Goal: Task Accomplishment & Management: Manage account settings

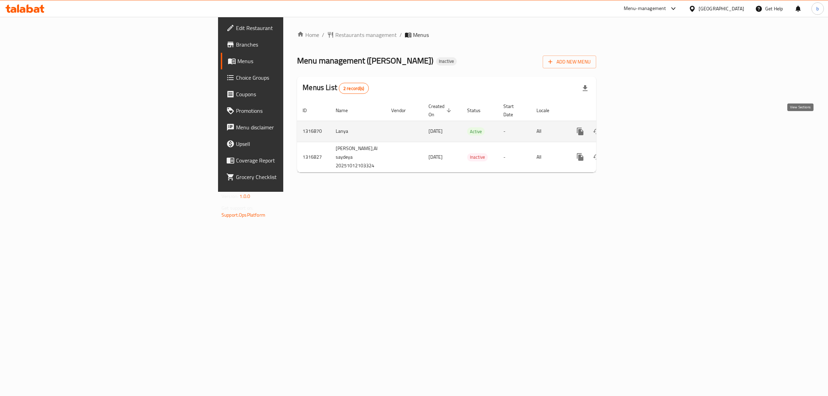
click at [633, 128] on icon "enhanced table" at bounding box center [630, 131] width 6 height 6
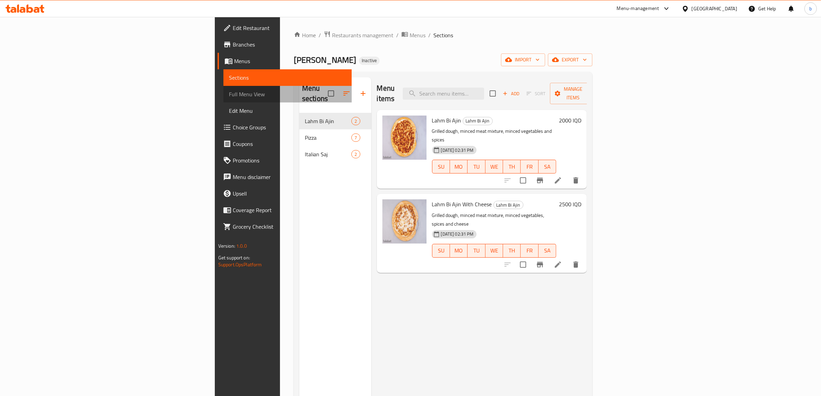
click at [229, 96] on span "Full Menu View" at bounding box center [288, 94] width 118 height 8
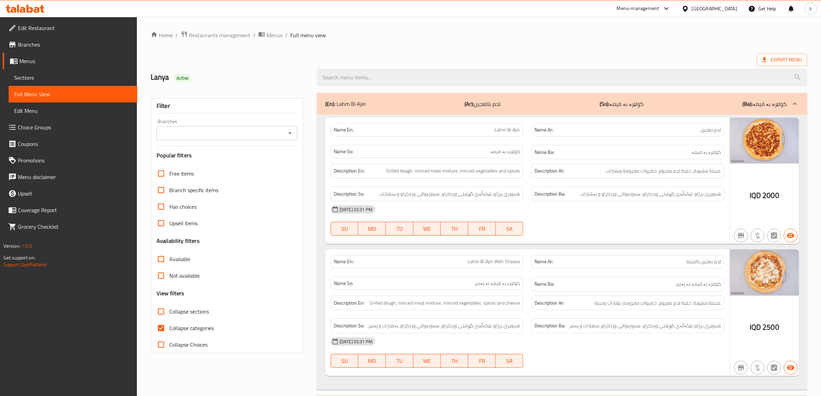
click at [242, 136] on input "Branches" at bounding box center [221, 133] width 125 height 10
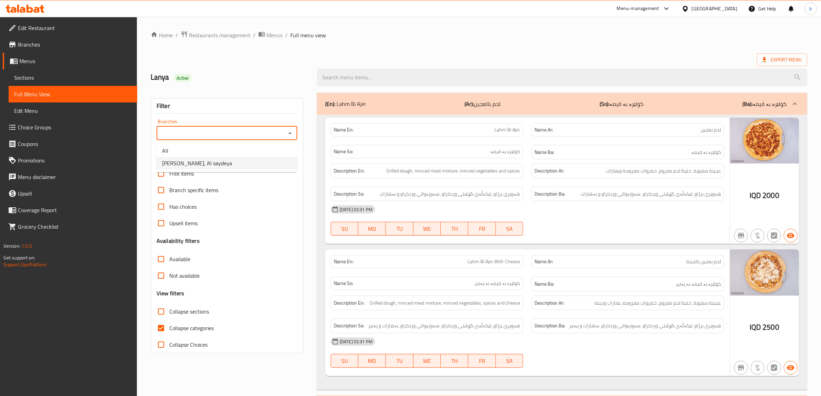
click at [230, 169] on li "Afran Al Zaan, Al saydeya" at bounding box center [227, 163] width 141 height 12
type input "Afran Al Zaan, Al saydeya"
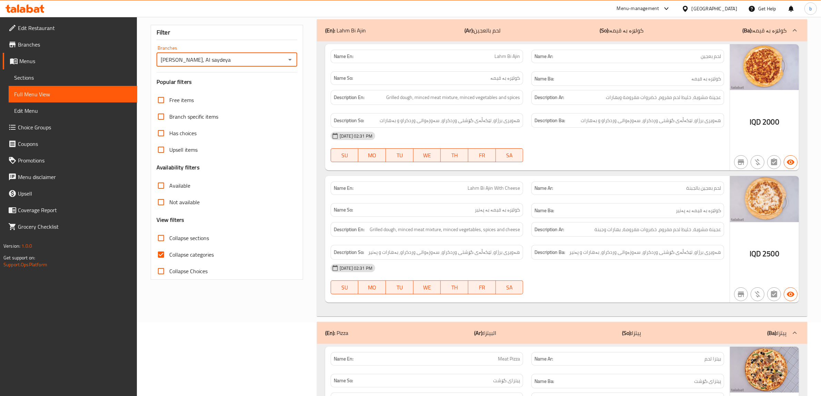
scroll to position [86, 0]
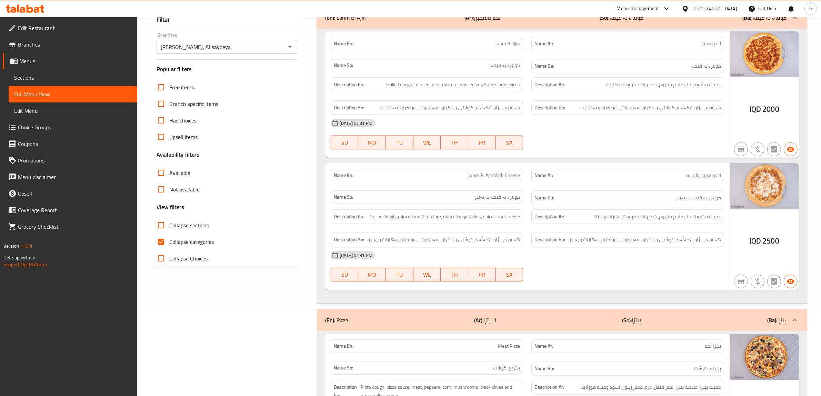
click at [191, 225] on span "Collapse sections" at bounding box center [189, 225] width 40 height 8
click at [169, 225] on input "Collapse sections" at bounding box center [161, 225] width 17 height 17
checkbox input "true"
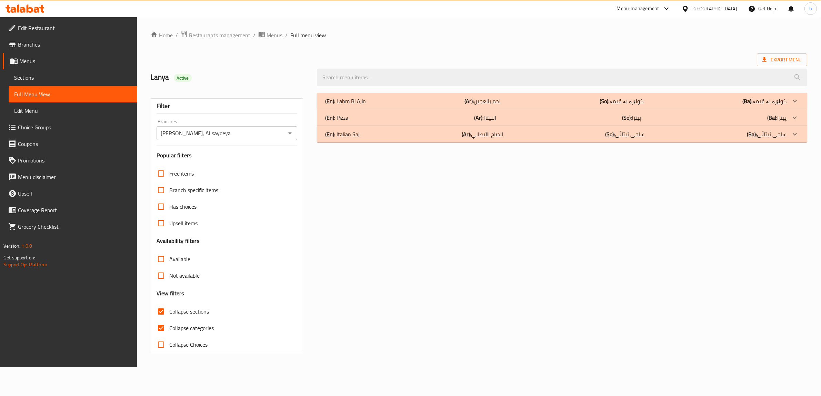
scroll to position [0, 0]
click at [203, 329] on span "Collapse categories" at bounding box center [192, 328] width 44 height 8
click at [170, 329] on input "Collapse categories" at bounding box center [162, 328] width 17 height 17
checkbox input "false"
click at [380, 120] on div "(En): Pizza (Ar): البيتزا (So): پیتزا (Ba): پیتزا" at bounding box center [561, 117] width 466 height 8
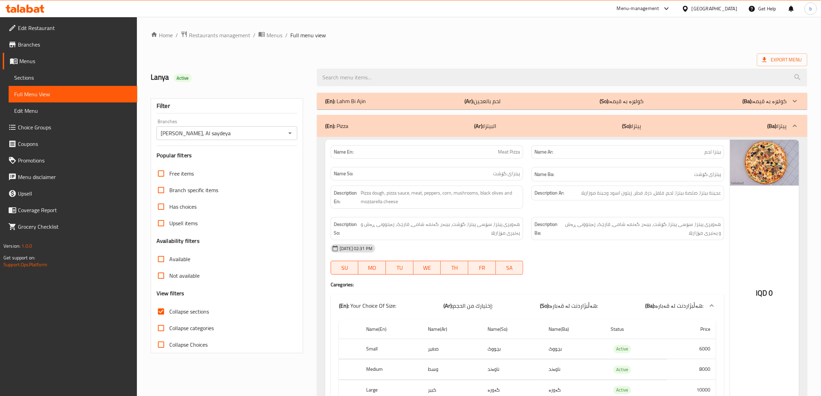
click at [380, 103] on div "(En): Lahm Bi Ajin (Ar): لحم بالعجين (So): کولێرە بە قیمە (Ba): کولێرە بە قیمە" at bounding box center [555, 101] width 461 height 8
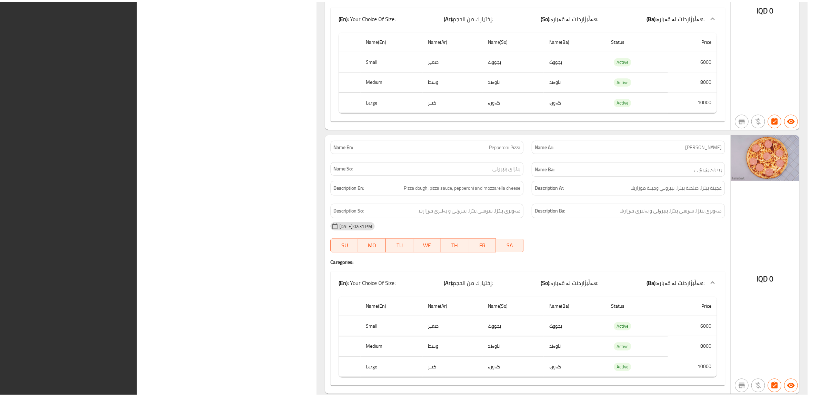
scroll to position [2019, 0]
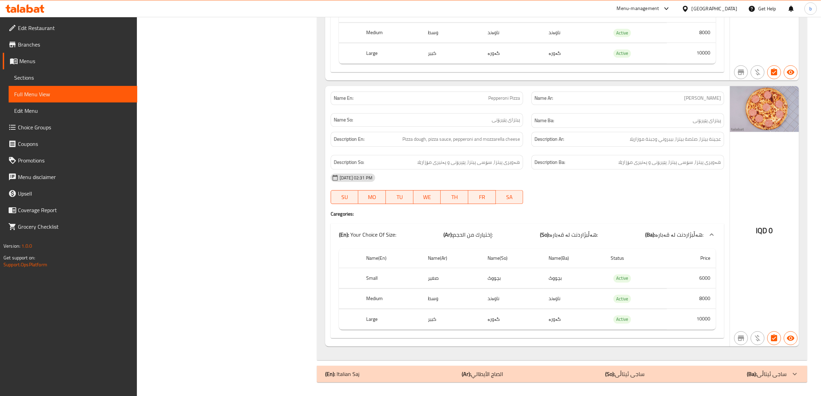
click at [33, 0] on div "Menu-management Iraq Get Help b" at bounding box center [410, 8] width 821 height 17
click at [35, 4] on icon at bounding box center [25, 8] width 39 height 8
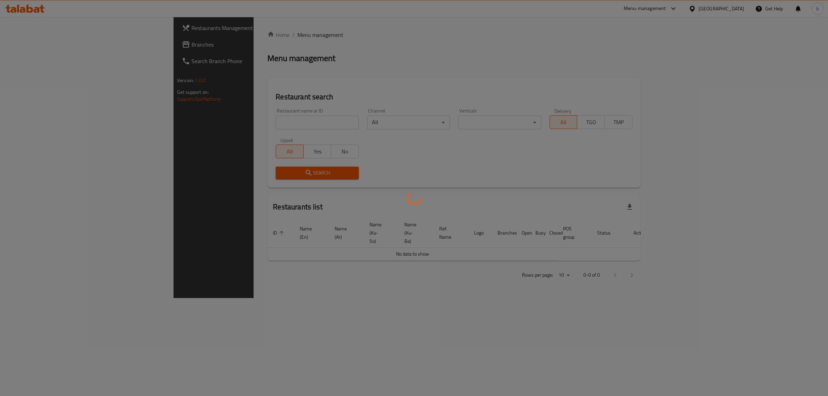
click at [223, 124] on div at bounding box center [414, 198] width 828 height 396
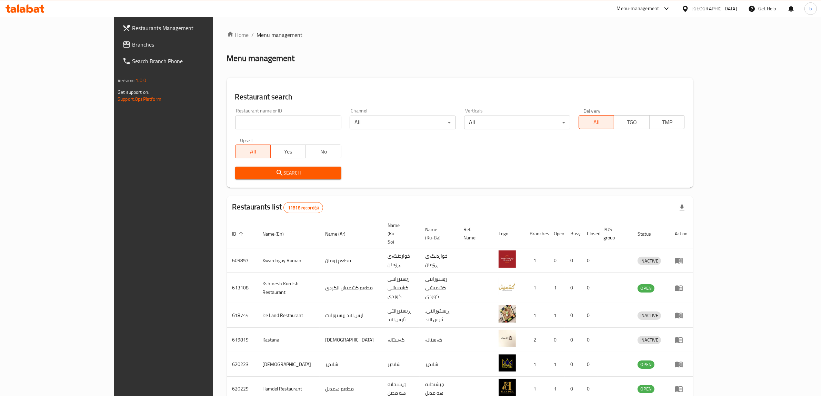
click at [235, 124] on input "search" at bounding box center [288, 123] width 106 height 14
paste input "Ahwakom Restaurant and Cafe"
click button "Search" at bounding box center [288, 173] width 106 height 13
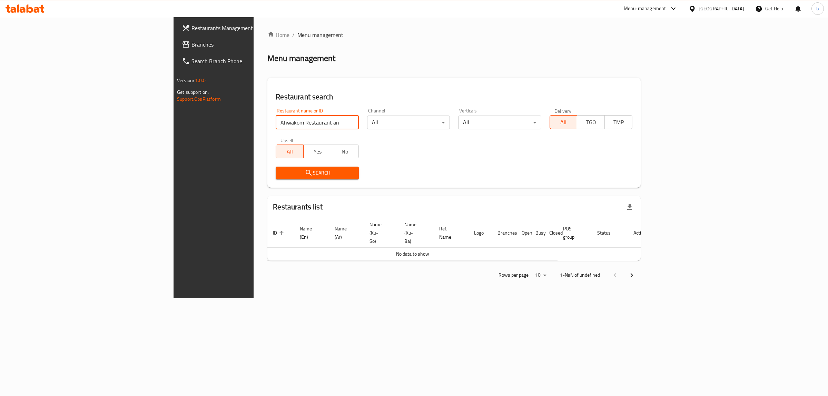
type input "Ahwakom Restaurant an"
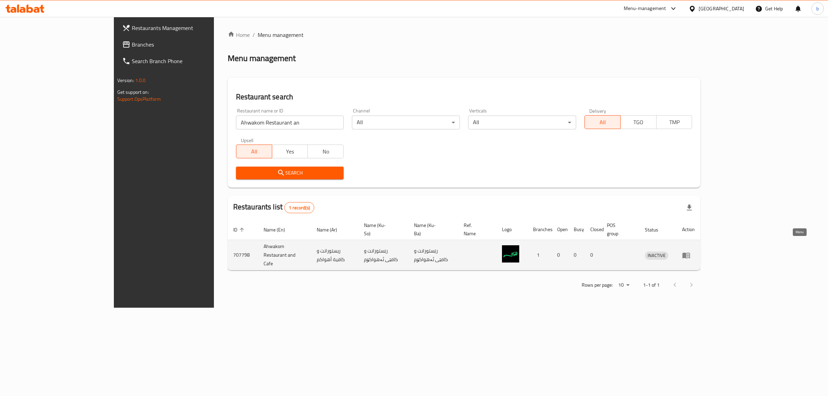
click at [690, 251] on icon "enhanced table" at bounding box center [686, 255] width 8 height 8
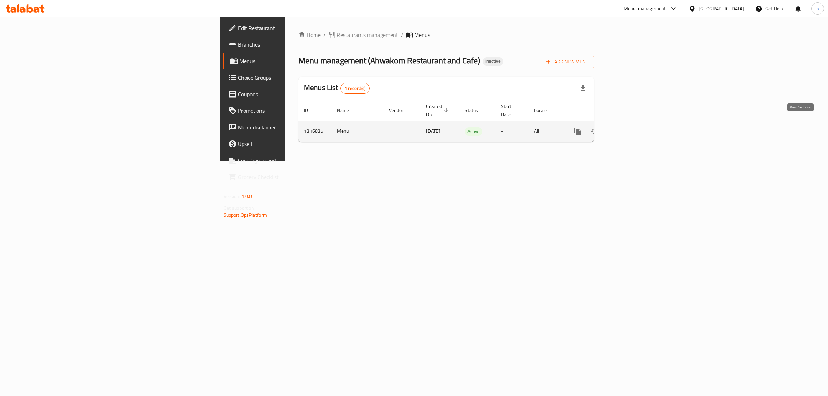
click at [636, 123] on link "enhanced table" at bounding box center [627, 131] width 17 height 17
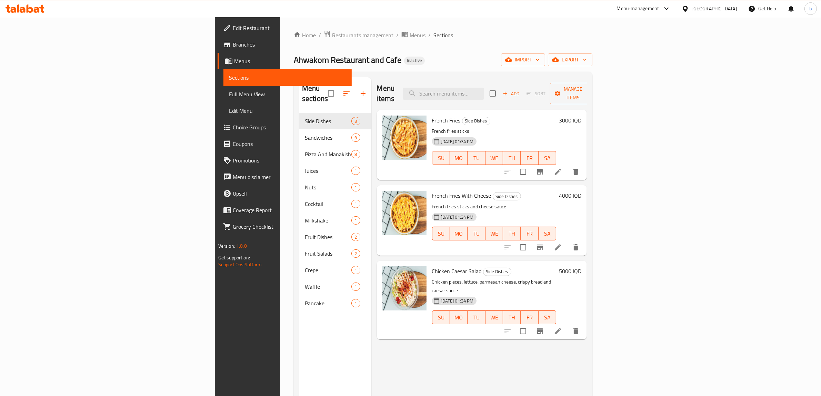
click at [229, 92] on span "Full Menu View" at bounding box center [288, 94] width 118 height 8
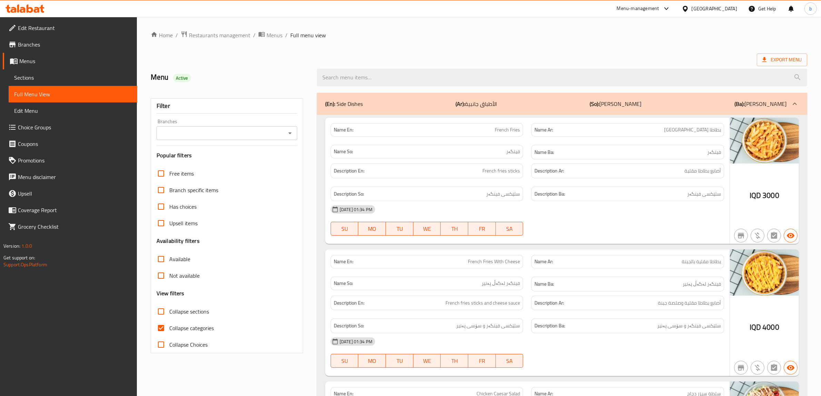
click at [261, 138] on div "Branches" at bounding box center [227, 133] width 141 height 14
click at [261, 135] on input "Branches" at bounding box center [221, 133] width 125 height 10
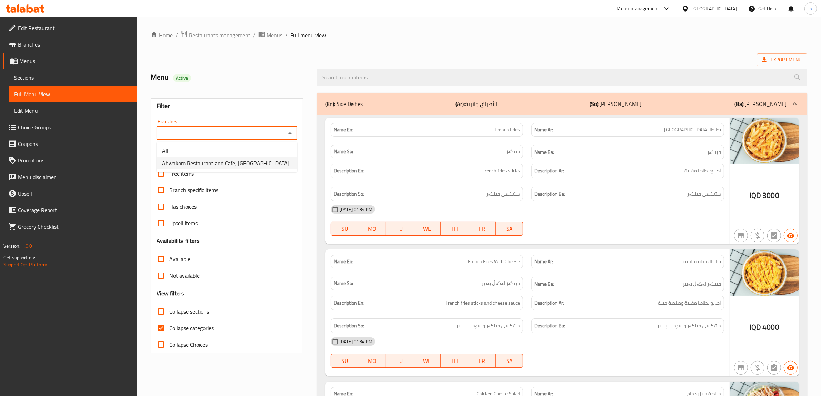
click at [244, 161] on span "Ahwakom Restaurant and Cafe, Zayona" at bounding box center [225, 163] width 127 height 8
type input "Ahwakom Restaurant and Cafe, Zayona"
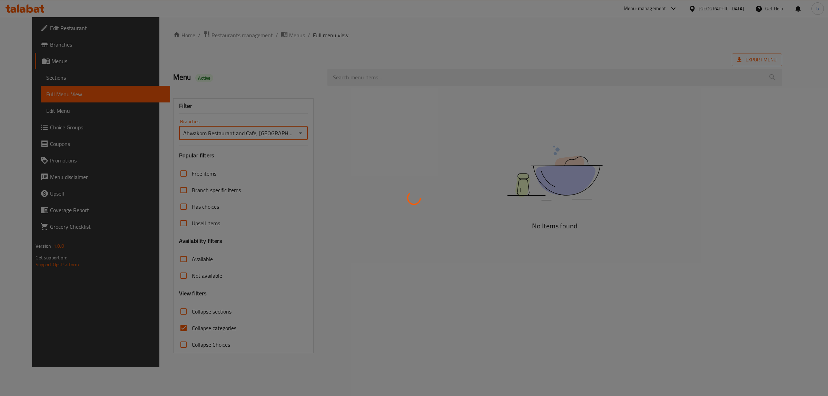
click at [177, 313] on div at bounding box center [414, 198] width 828 height 396
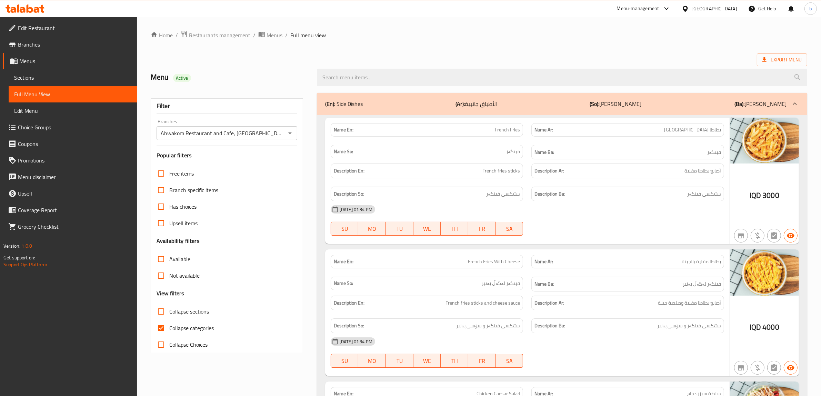
click at [171, 313] on span "Collapse sections" at bounding box center [189, 311] width 40 height 8
click at [169, 313] on input "Collapse sections" at bounding box center [161, 311] width 17 height 17
checkbox input "true"
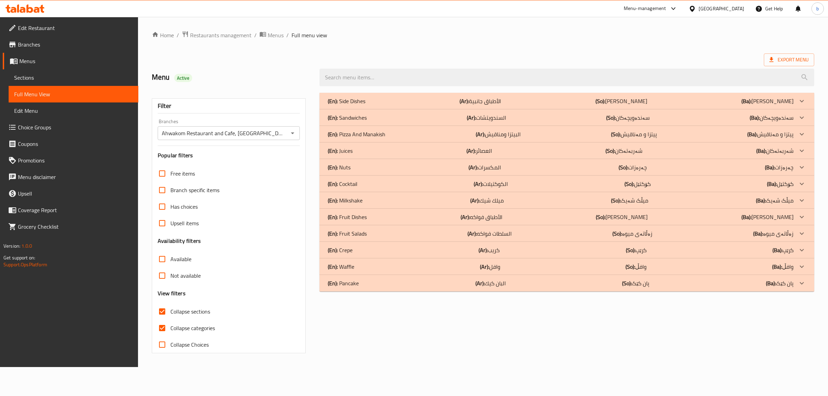
click at [186, 328] on span "Collapse categories" at bounding box center [192, 328] width 44 height 8
click at [170, 328] on input "Collapse categories" at bounding box center [162, 328] width 17 height 17
checkbox input "false"
click at [428, 268] on div "(En): Waffle (Ar): وافل (So): وافڵ (Ba): وافڵ" at bounding box center [561, 266] width 466 height 8
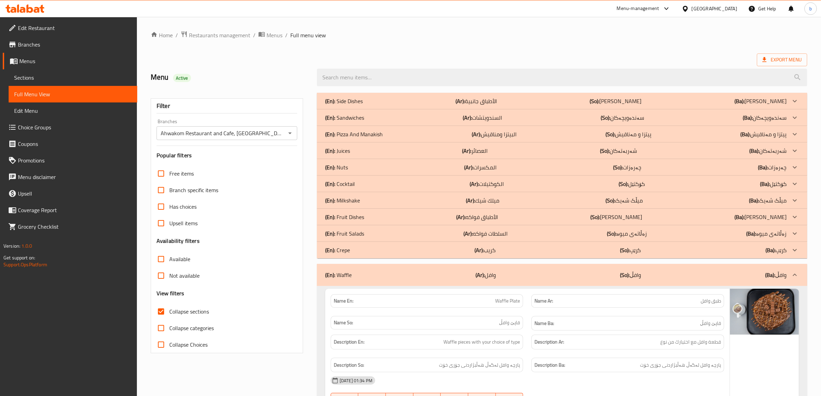
click at [422, 255] on div "(En): Crepe (Ar): كريب (So): کرێپ (Ba): کرێپ" at bounding box center [562, 250] width 490 height 17
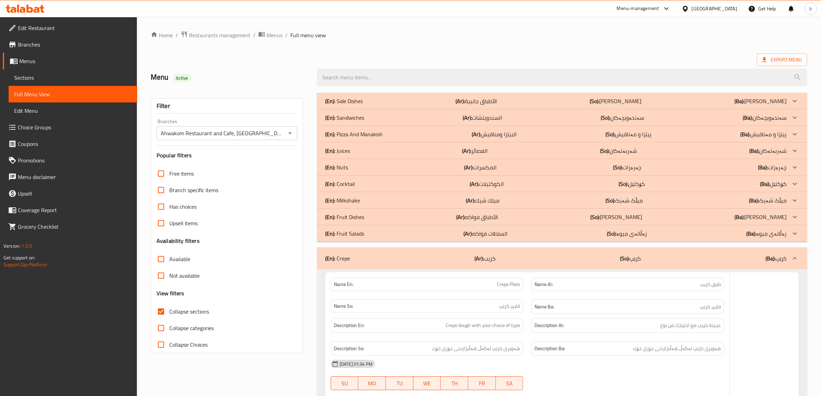
click at [412, 233] on div "(En): Fruit Salads (Ar): السلطات فواكه (So): زەڵاتەی میوە (Ba): زەڵاتەی میوە" at bounding box center [555, 233] width 461 height 8
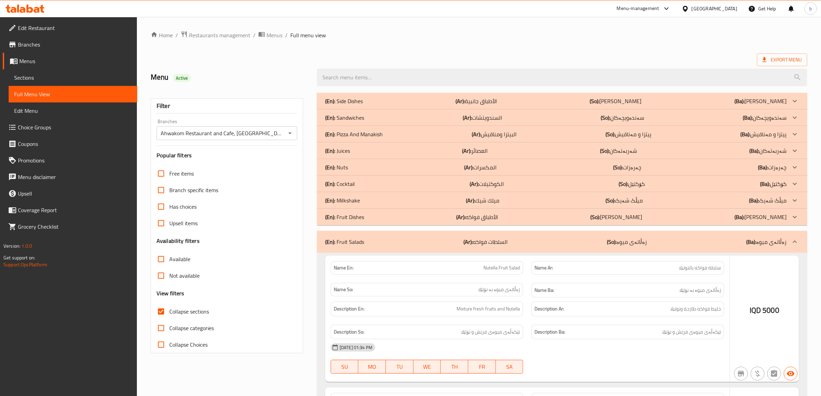
click at [409, 222] on div "(En): Fruit Dishes (Ar): الأطباق فواكه (So): ژەمی میوە (Ba): ژەمی میوە" at bounding box center [562, 217] width 490 height 17
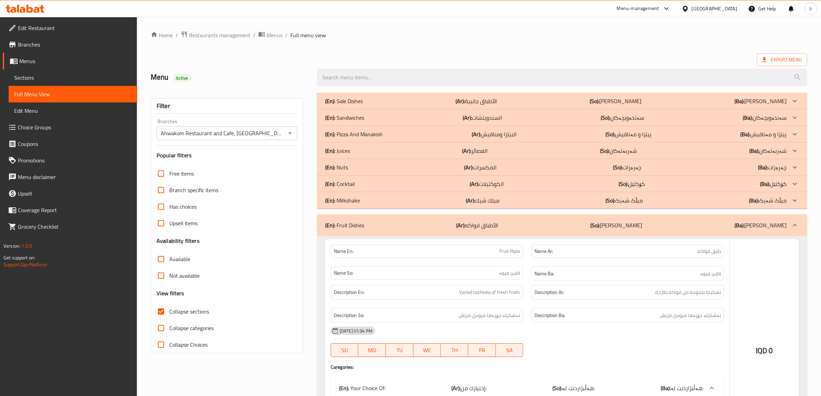
click at [407, 205] on div "(En): Milkshake (Ar): ميلك شيك (So): میڵک شەیک (Ba): میڵک شەیک" at bounding box center [562, 200] width 490 height 17
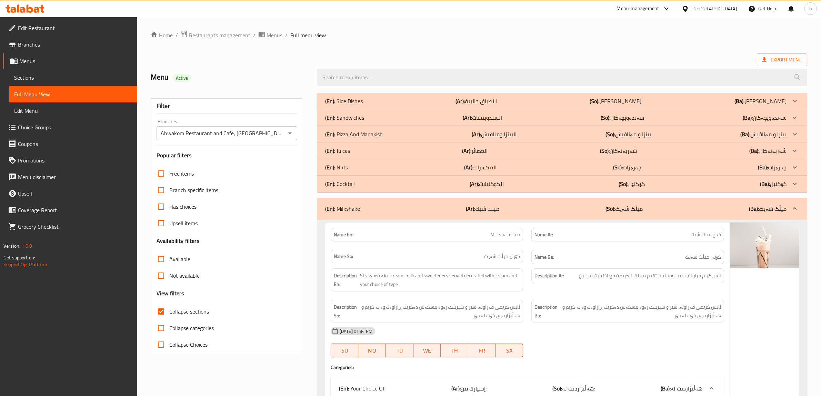
click at [156, 311] on input "Collapse sections" at bounding box center [161, 311] width 17 height 17
checkbox input "false"
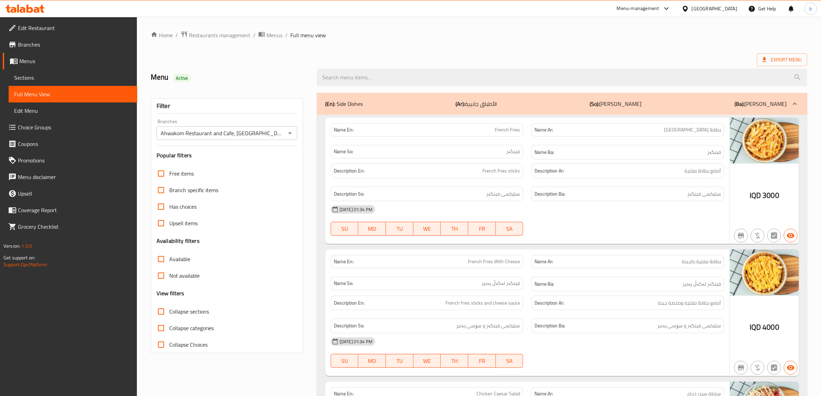
scroll to position [6615, 0]
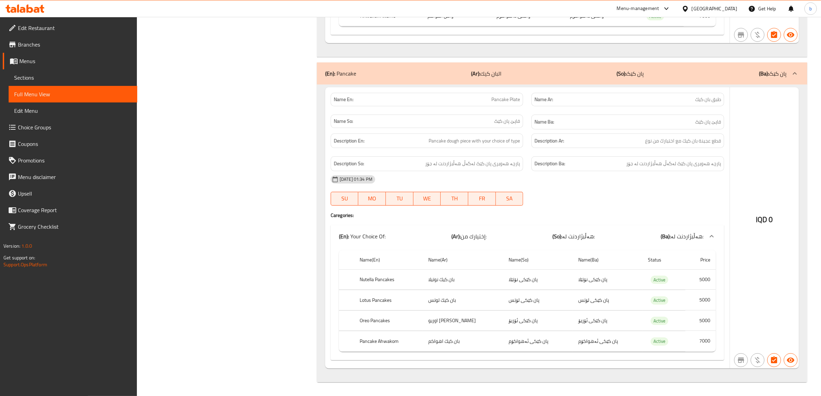
click at [619, 75] on b "(So):" at bounding box center [622, 73] width 10 height 10
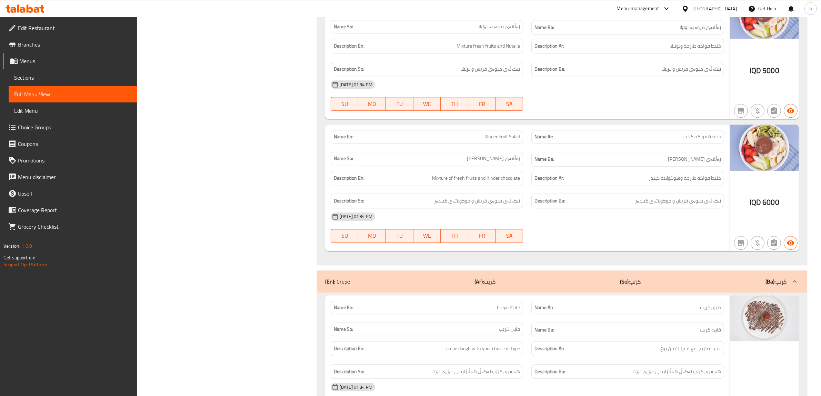
scroll to position [5534, 0]
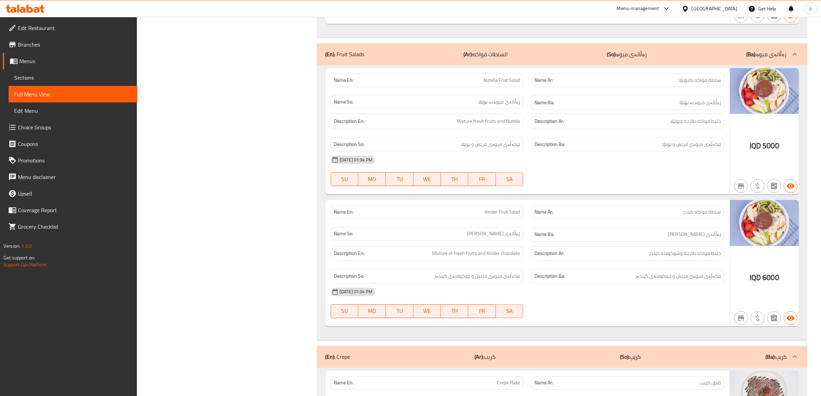
click at [18, 11] on icon at bounding box center [18, 8] width 2 height 8
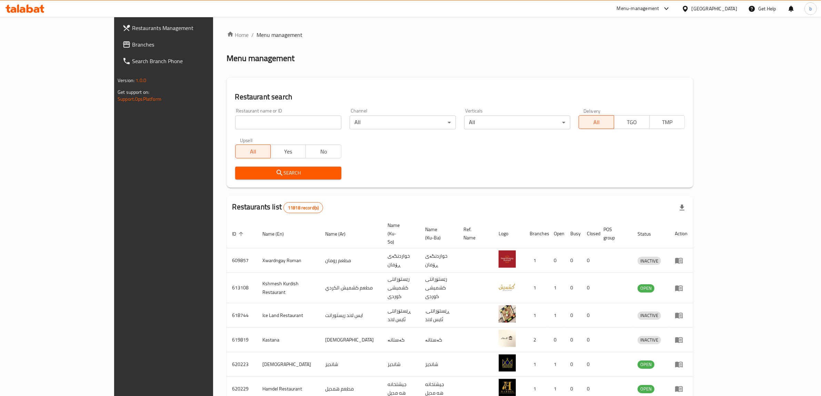
click at [300, 124] on input "search" at bounding box center [288, 123] width 106 height 14
paste input "Red Burger ,[GEOGRAPHIC_DATA]"
type input "Red Burger ,[GEOGRAPHIC_DATA]"
click button "Search" at bounding box center [288, 173] width 106 height 13
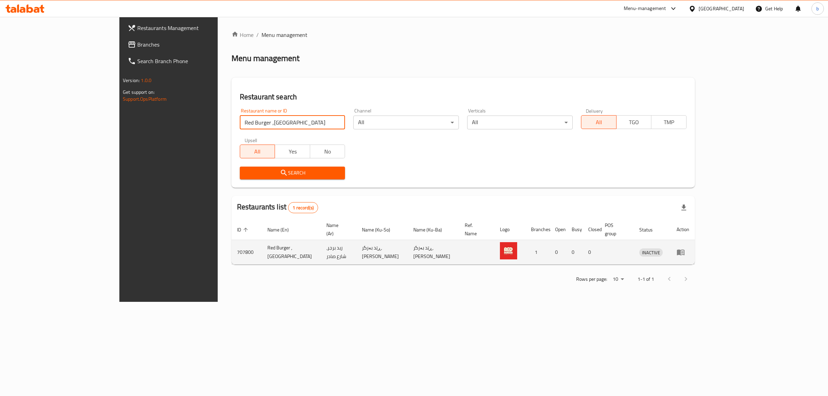
click at [685, 248] on icon "enhanced table" at bounding box center [680, 252] width 8 height 8
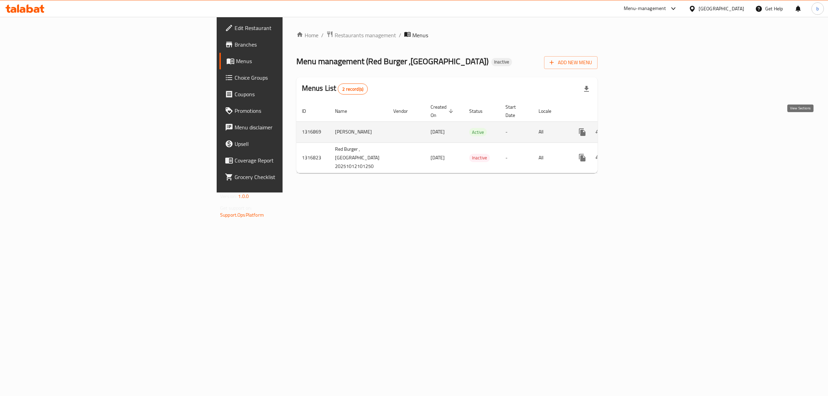
click at [636, 128] on icon "enhanced table" at bounding box center [632, 132] width 8 height 8
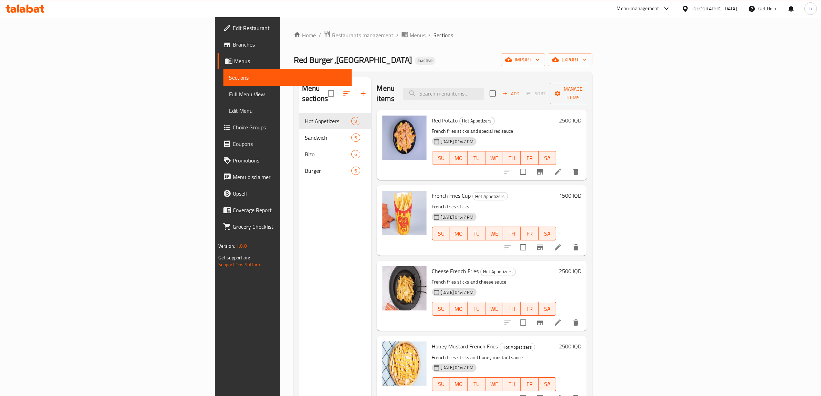
click at [229, 92] on span "Full Menu View" at bounding box center [288, 94] width 118 height 8
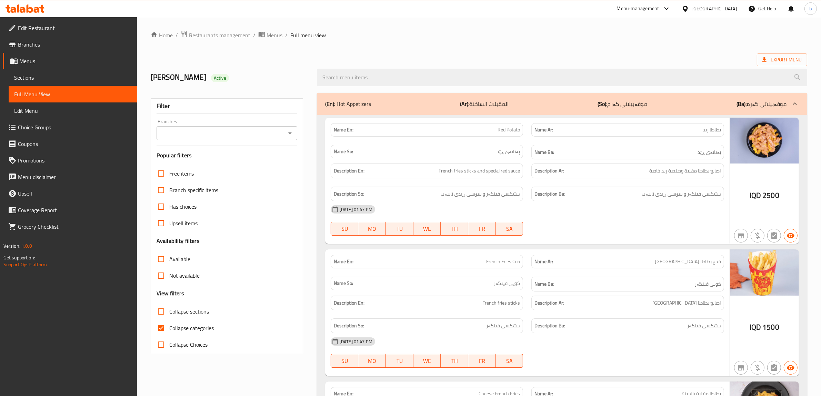
click at [265, 137] on input "Branches" at bounding box center [221, 133] width 125 height 10
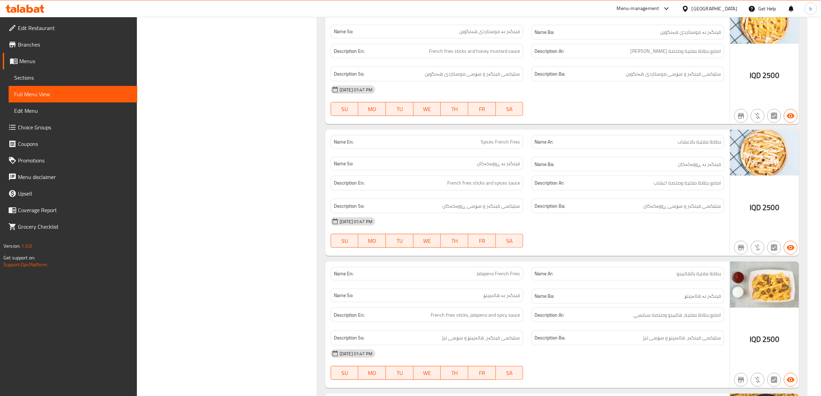
scroll to position [517, 0]
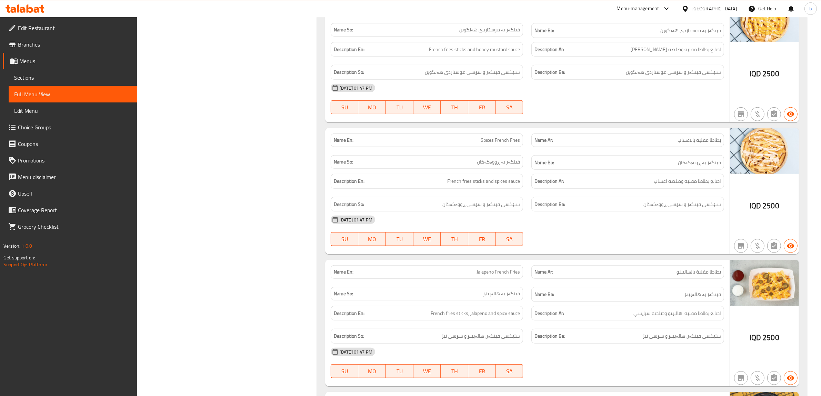
click at [507, 141] on span "Spices French Fries" at bounding box center [500, 140] width 39 height 7
copy span "Spices French Fries"
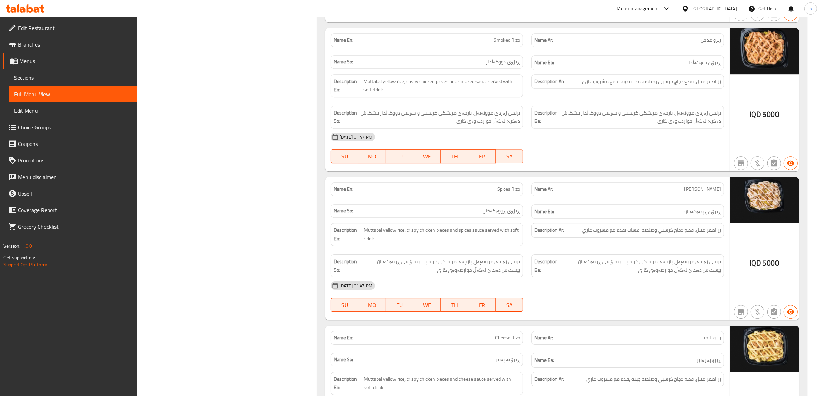
scroll to position [2673, 0]
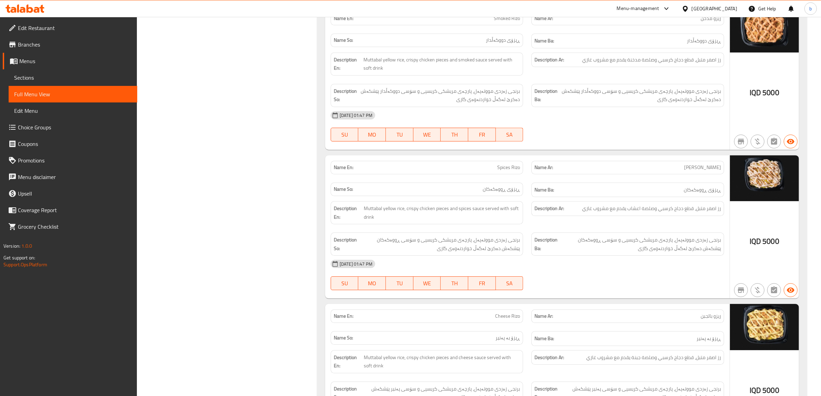
click at [520, 164] on span "Spices Rizo" at bounding box center [508, 167] width 23 height 7
click at [511, 164] on span "Spices Rizo" at bounding box center [508, 167] width 23 height 7
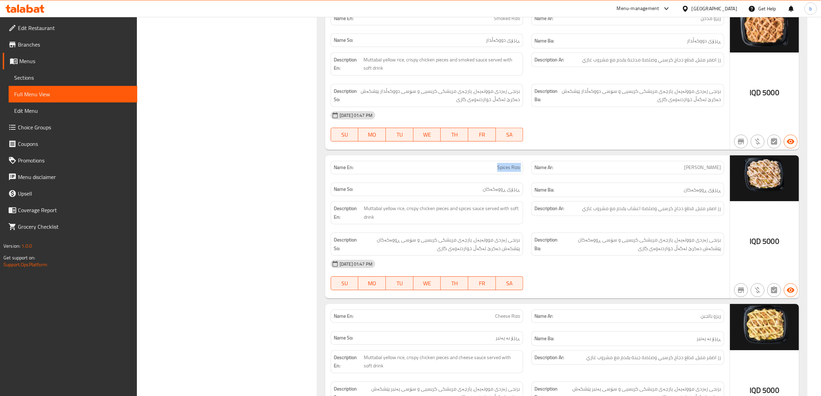
click at [511, 164] on span "Spices Rizo" at bounding box center [508, 167] width 23 height 7
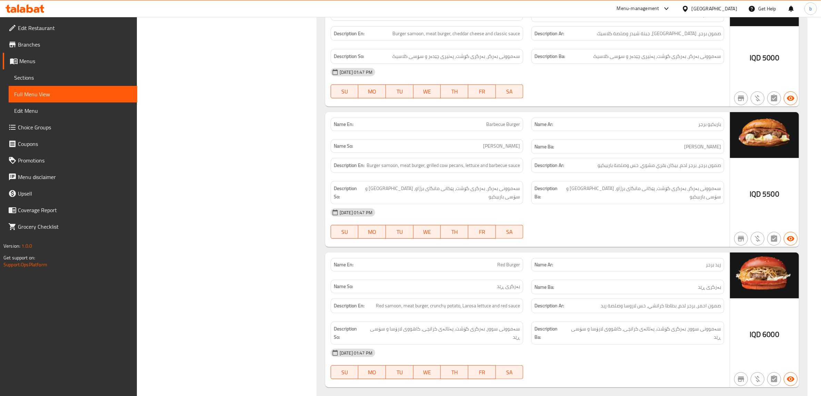
scroll to position [3615, 0]
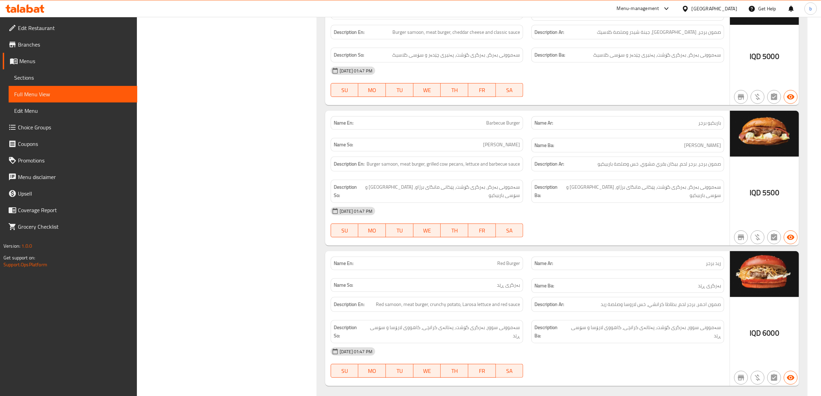
drag, startPoint x: 586, startPoint y: 294, endPoint x: 416, endPoint y: 191, distance: 198.3
click at [586, 300] on h6 "Description Ar: صمون احمر، برجر لحم، بطاطا كرانشي، خس لاروسا وصلصة ريد" at bounding box center [628, 304] width 187 height 9
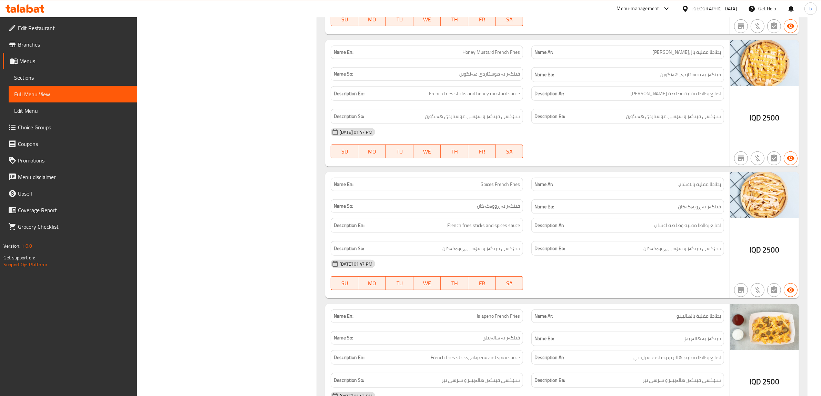
scroll to position [474, 0]
click at [496, 183] on span "Spices French Fries" at bounding box center [500, 183] width 39 height 7
copy span "Spices French Fries"
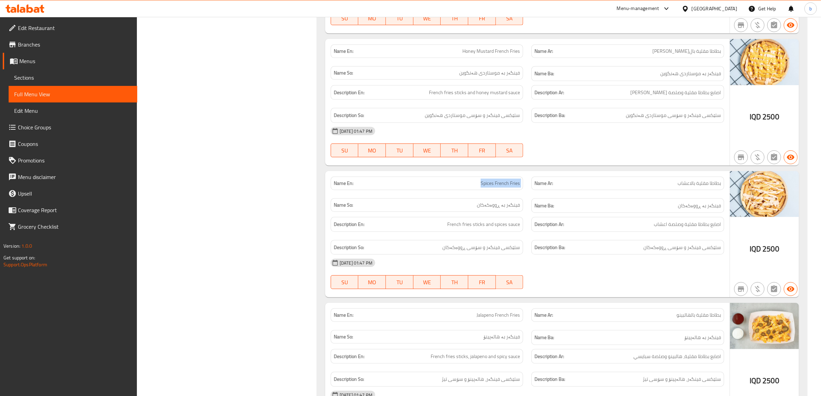
click at [36, 75] on span "Sections" at bounding box center [73, 77] width 118 height 8
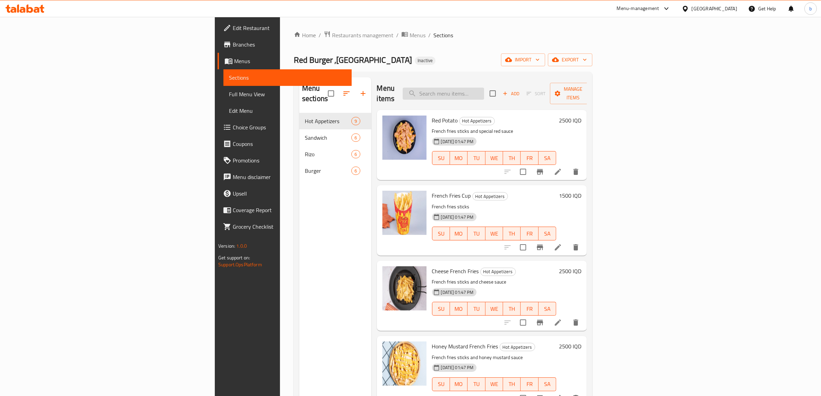
click at [484, 90] on input "search" at bounding box center [443, 94] width 81 height 12
paste input "Spices French Fries"
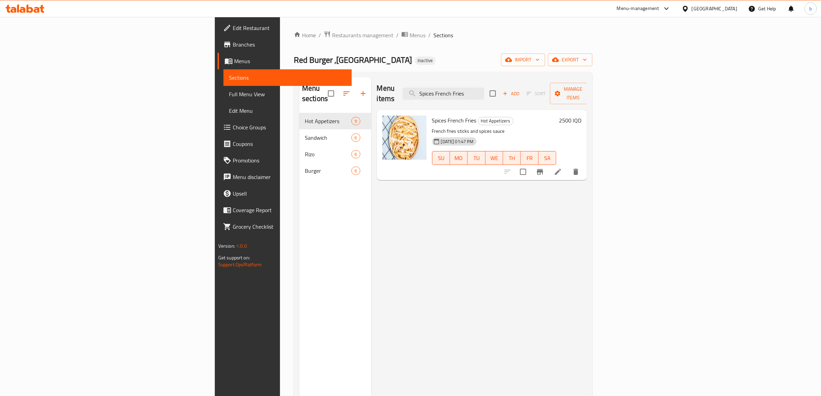
type input "Spices French Fries"
click at [568, 166] on li at bounding box center [557, 172] width 19 height 12
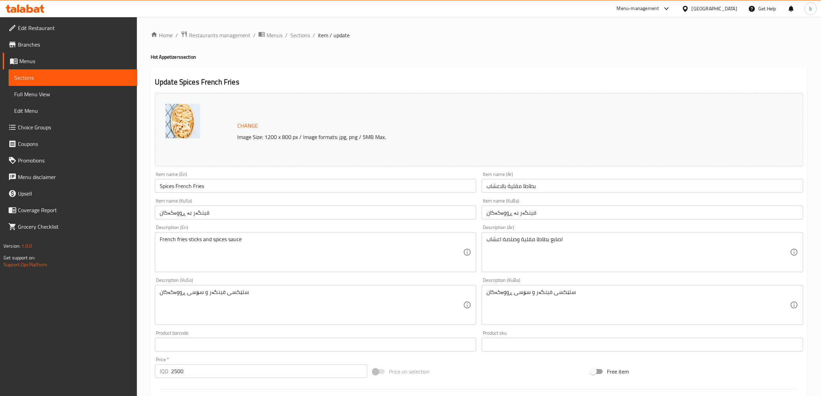
click at [171, 188] on input "Spices French Fries" at bounding box center [315, 186] width 321 height 14
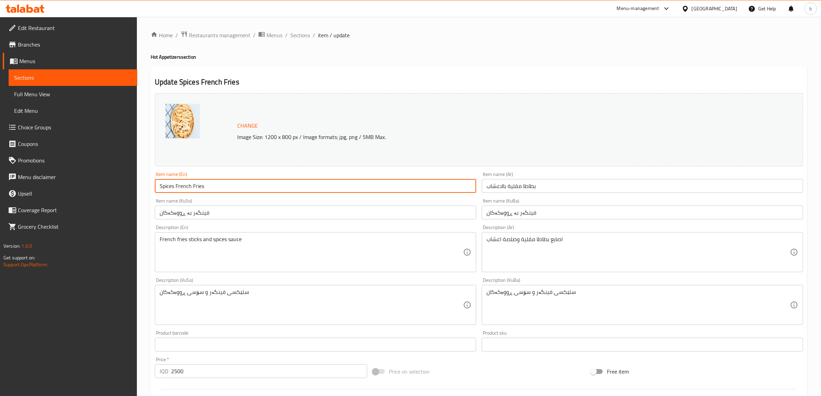
click at [171, 188] on input "Spices French Fries" at bounding box center [315, 186] width 321 height 14
paste input "Herbs"
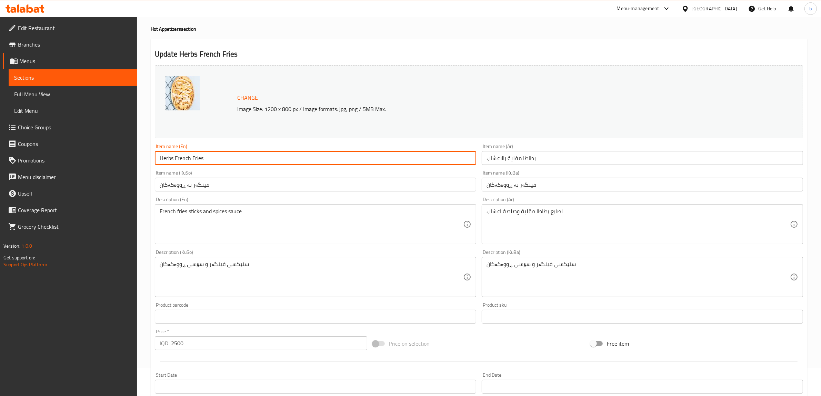
scroll to position [43, 0]
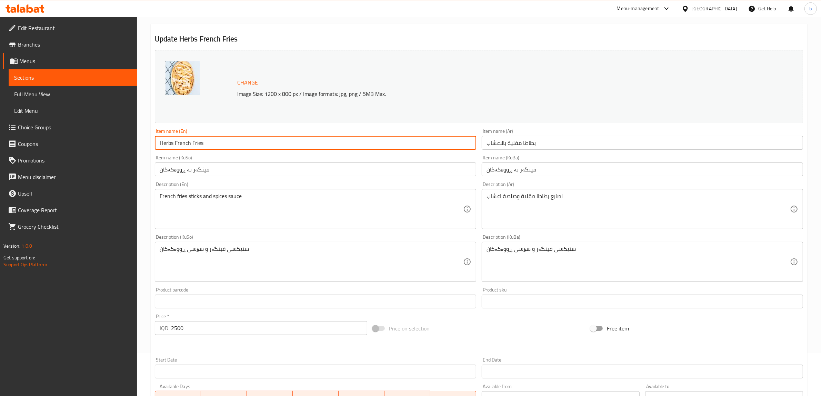
type input "Herbs French Fries"
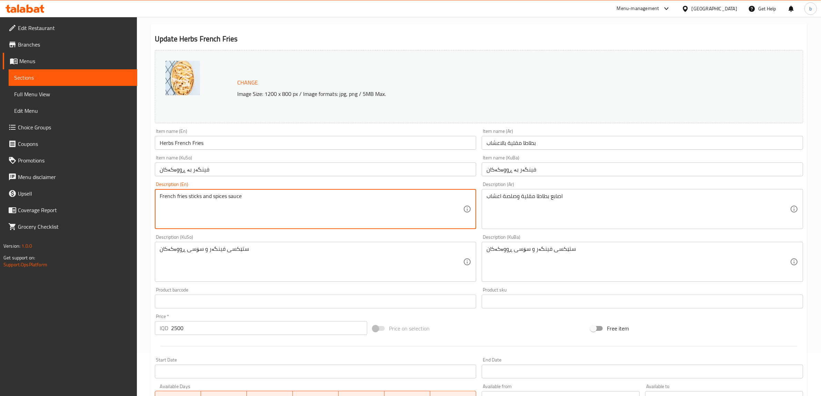
click at [223, 198] on textarea "French fries sticks and spices sauce" at bounding box center [312, 209] width 304 height 33
paste textarea "Herbs"
click at [217, 198] on textarea "French fries sticks and Herbssauce" at bounding box center [312, 209] width 304 height 33
click at [227, 199] on textarea "French fries sticks and herbssauce" at bounding box center [312, 209] width 304 height 33
click at [235, 211] on textarea "French fries sticks and herbs sauce" at bounding box center [312, 209] width 304 height 33
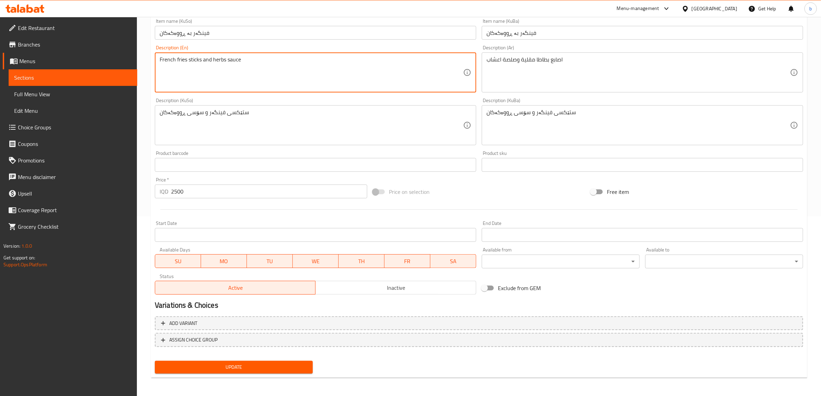
type textarea "French fries sticks and herbs sauce"
click at [298, 368] on span "Update" at bounding box center [233, 367] width 147 height 9
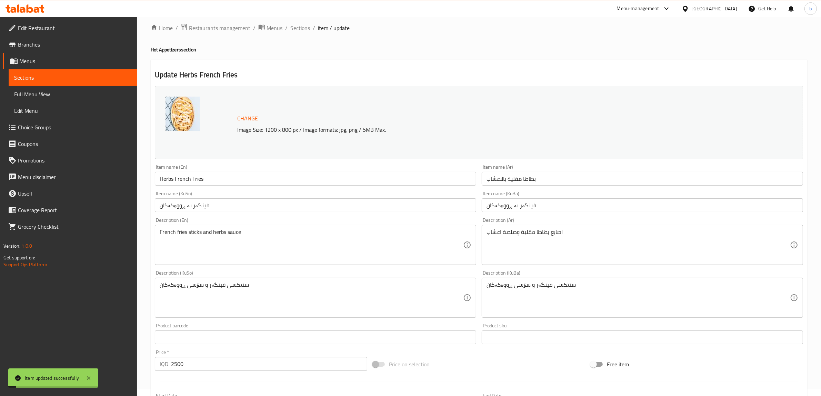
scroll to position [0, 0]
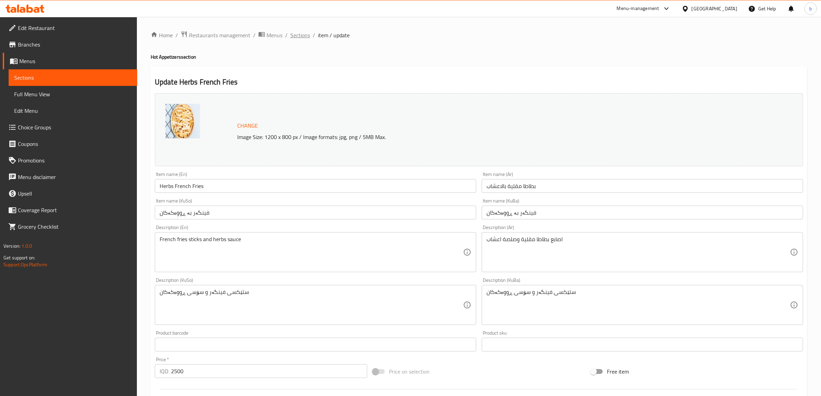
click at [304, 37] on span "Sections" at bounding box center [300, 35] width 20 height 8
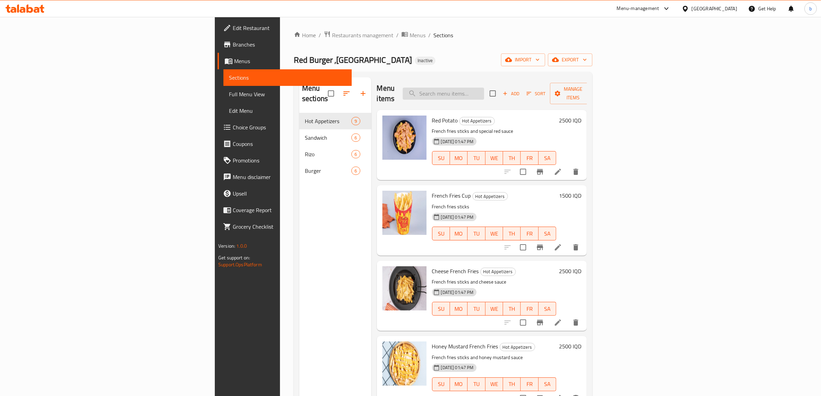
click at [484, 89] on input "search" at bounding box center [443, 94] width 81 height 12
paste input "Spices Rizo"
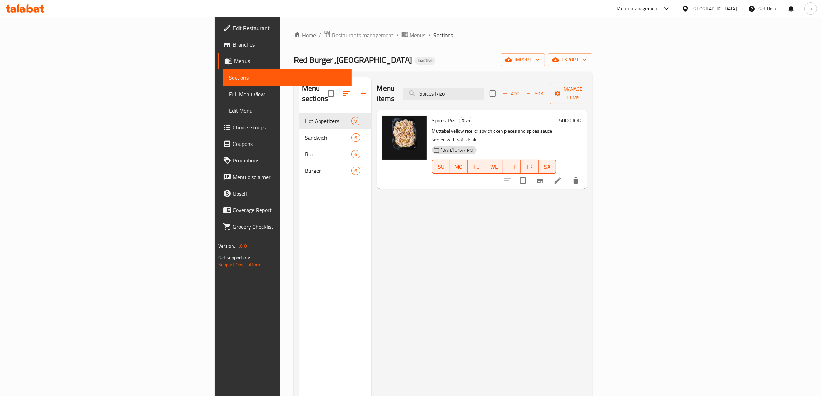
type input "Spices Rizo"
click at [562, 176] on icon at bounding box center [558, 180] width 8 height 8
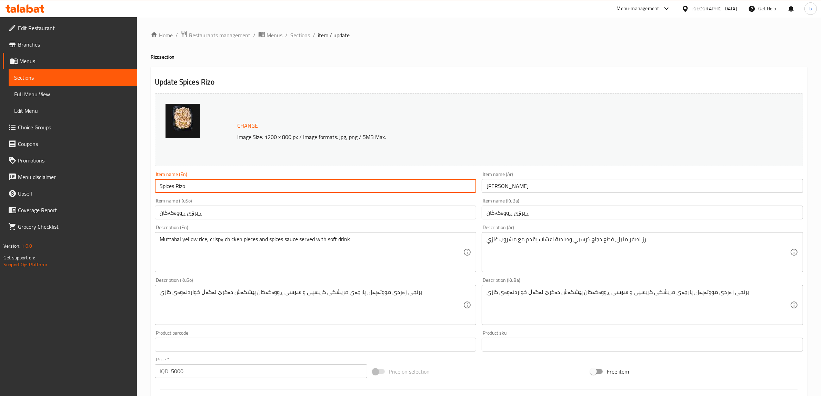
click at [168, 185] on input "Spices Rizo" at bounding box center [315, 186] width 321 height 14
paste input "Herbs"
type input "Herbs Rizo"
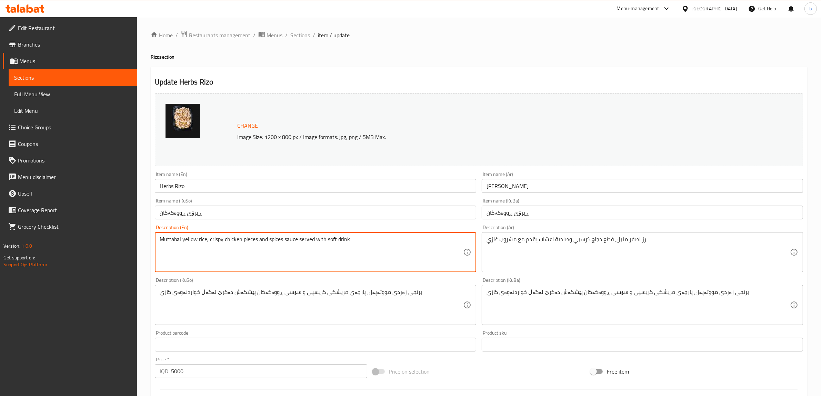
click at [274, 243] on textarea "Muttabal yellow rice, crispy chicken pieces and spices sauce served with soft d…" at bounding box center [312, 252] width 304 height 33
paste textarea "Herbs"
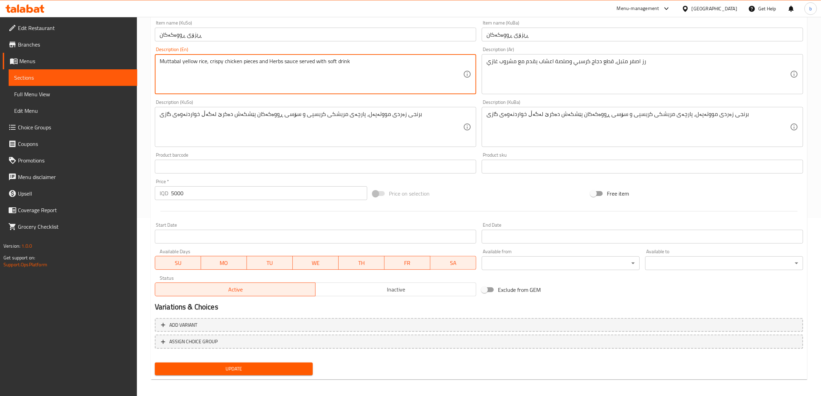
scroll to position [180, 0]
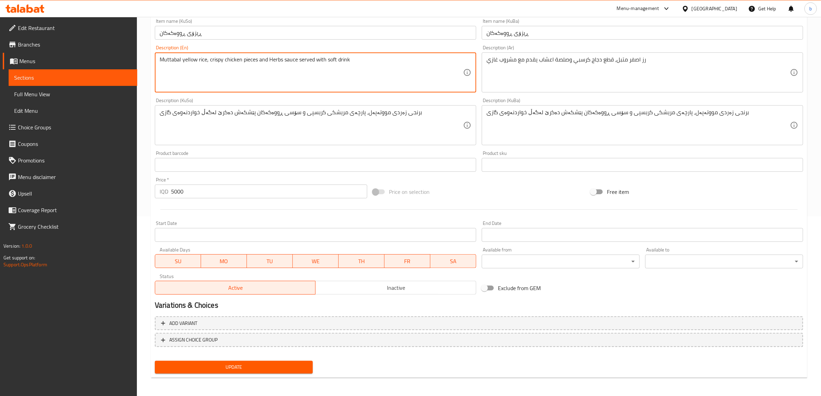
type textarea "Muttabal yellow rice, crispy chicken pieces and Herbs sauce served with soft dr…"
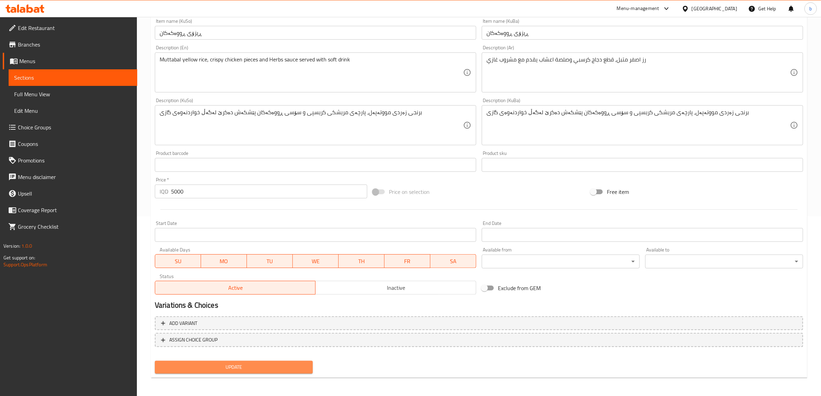
click at [294, 364] on span "Update" at bounding box center [233, 367] width 147 height 9
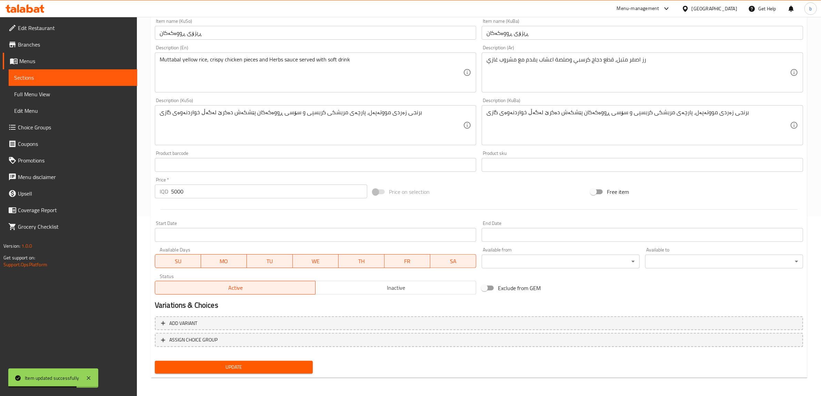
click at [49, 28] on span "Edit Restaurant" at bounding box center [75, 28] width 114 height 8
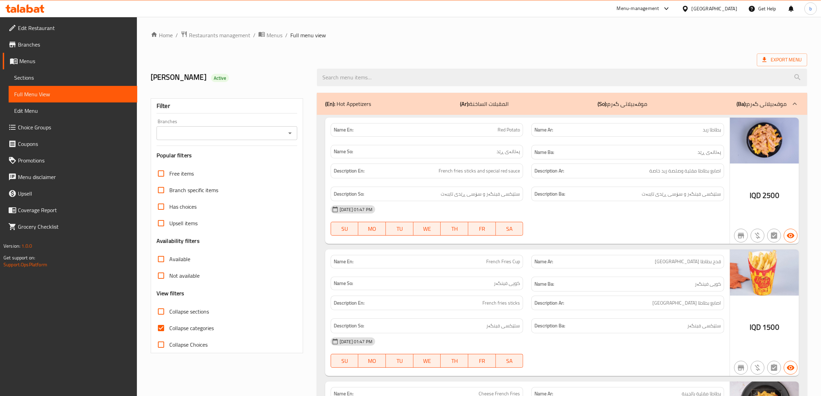
click at [202, 311] on span "Collapse sections" at bounding box center [189, 311] width 40 height 8
click at [169, 311] on input "Collapse sections" at bounding box center [161, 311] width 17 height 17
checkbox input "true"
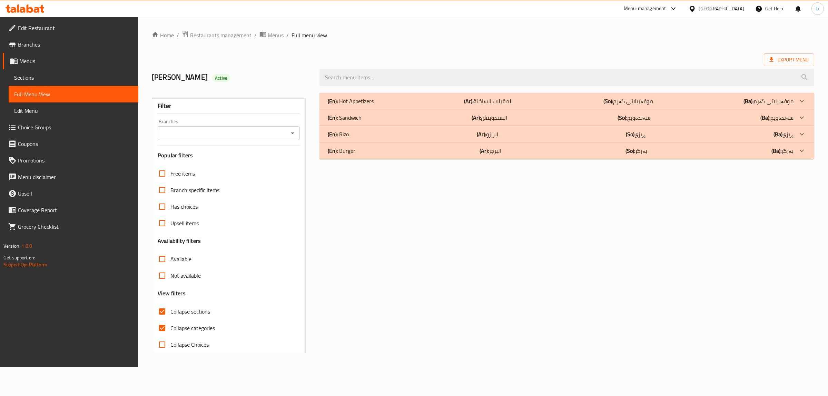
click at [202, 327] on span "Collapse categories" at bounding box center [192, 328] width 44 height 8
click at [170, 327] on input "Collapse categories" at bounding box center [162, 328] width 17 height 17
checkbox input "false"
click at [200, 312] on span "Collapse sections" at bounding box center [190, 311] width 40 height 8
click at [170, 312] on input "Collapse sections" at bounding box center [162, 311] width 17 height 17
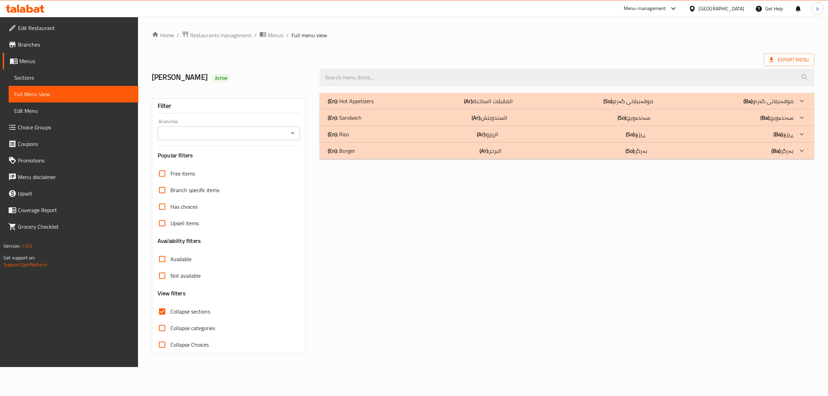
checkbox input "false"
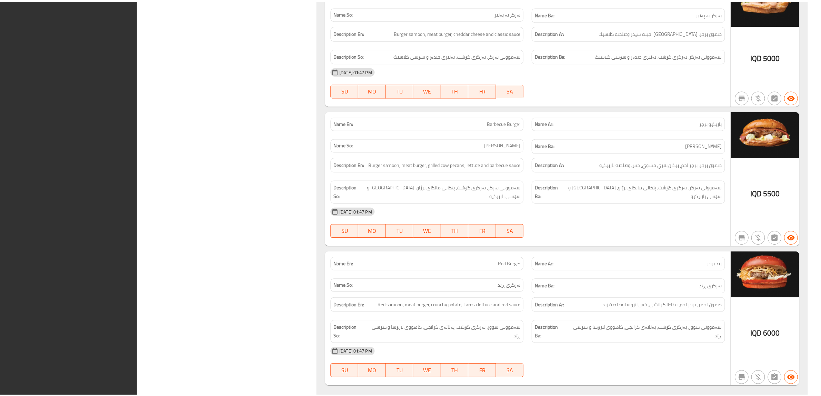
scroll to position [3598, 0]
